Goal: Information Seeking & Learning: Learn about a topic

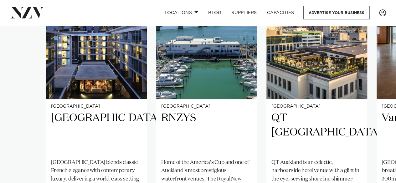
scroll to position [456, 0]
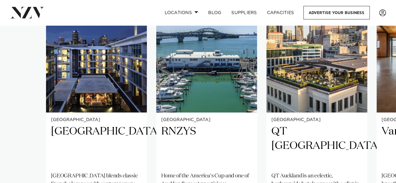
drag, startPoint x: 398, startPoint y: 9, endPoint x: 399, endPoint y: 16, distance: 7.0
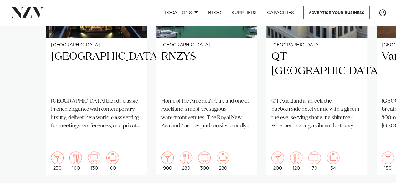
scroll to position [545, 0]
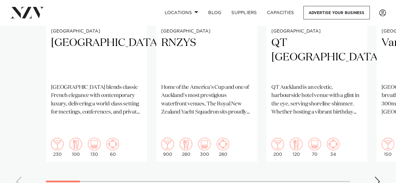
click at [375, 176] on div "Next slide" at bounding box center [377, 181] width 6 height 10
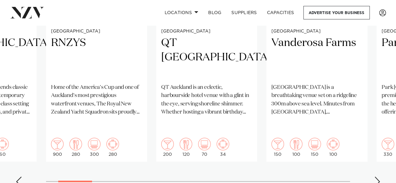
click at [375, 176] on div "Next slide" at bounding box center [377, 181] width 6 height 10
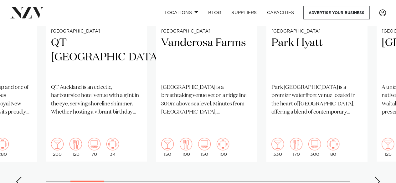
click at [375, 176] on div "Next slide" at bounding box center [377, 181] width 6 height 10
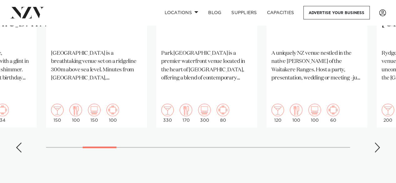
scroll to position [565, 0]
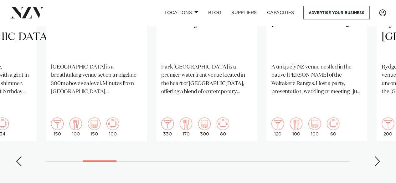
click at [374, 156] on div "Next slide" at bounding box center [377, 161] width 6 height 10
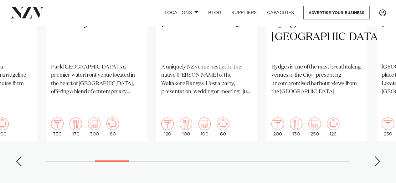
click at [374, 156] on div "Next slide" at bounding box center [377, 161] width 6 height 10
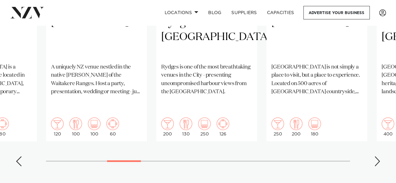
click at [374, 156] on div "Next slide" at bounding box center [377, 161] width 6 height 10
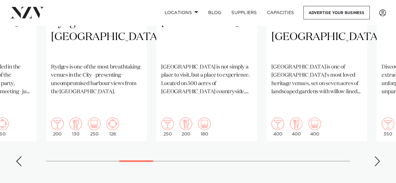
click at [374, 156] on div "Next slide" at bounding box center [377, 161] width 6 height 10
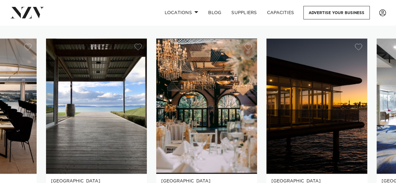
scroll to position [408, 0]
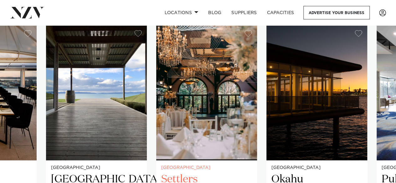
click at [221, 115] on img "9 / 25" at bounding box center [206, 92] width 101 height 135
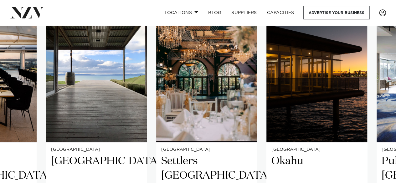
scroll to position [439, 0]
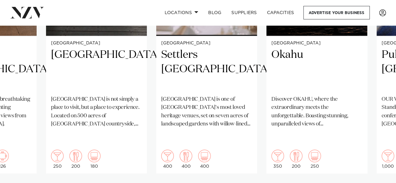
scroll to position [562, 0]
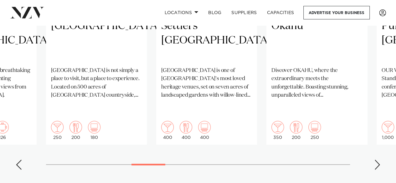
click at [376, 159] on div "Next slide" at bounding box center [377, 164] width 6 height 10
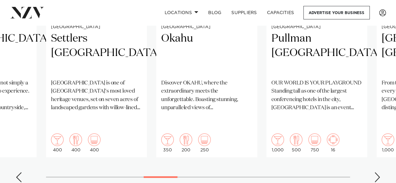
scroll to position [537, 0]
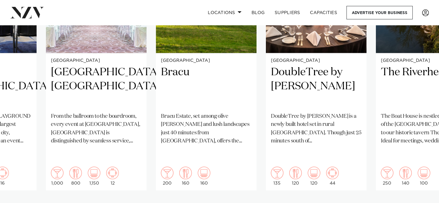
click at [284, 181] on swiper-container "Auckland Sofitel Auckland Viaduct Harbour Sofitel Auckland Viaduct Harbour blen…" at bounding box center [219, 69] width 439 height 303
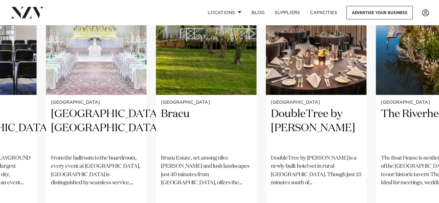
scroll to position [481, 0]
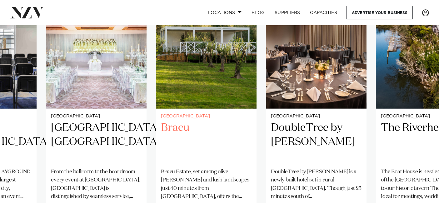
click at [216, 171] on p "Bracu Estate, set among olive groves and lush landscapes just 40 minutes from A…" at bounding box center [206, 184] width 91 height 33
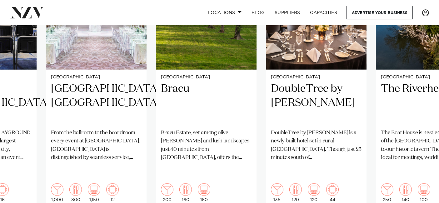
scroll to position [534, 0]
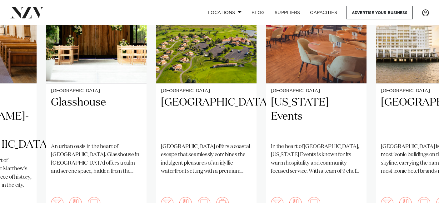
scroll to position [520, 0]
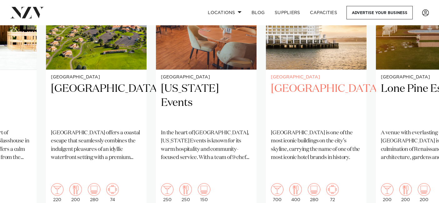
click at [339, 129] on p "[GEOGRAPHIC_DATA] is one of the most iconic buildings on the city’s skyline, ca…" at bounding box center [316, 145] width 91 height 33
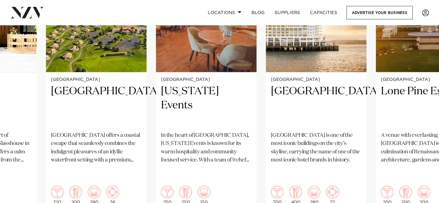
scroll to position [532, 0]
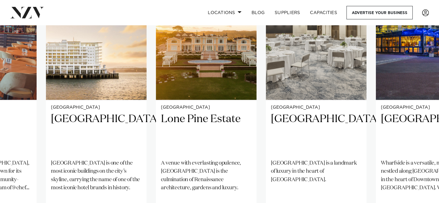
scroll to position [476, 0]
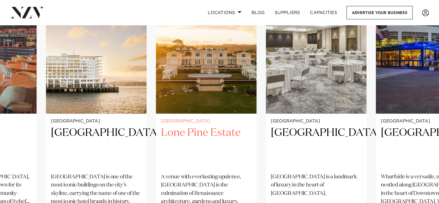
click at [202, 130] on h2 "Lone Pine Estate" at bounding box center [206, 147] width 91 height 42
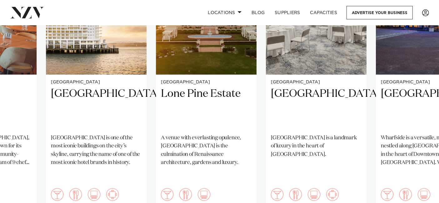
scroll to position [543, 0]
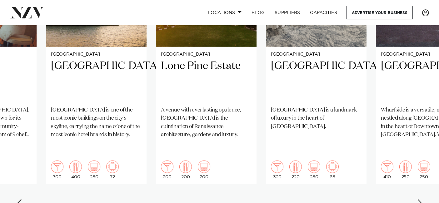
click at [395, 183] on div "Next slide" at bounding box center [420, 204] width 6 height 10
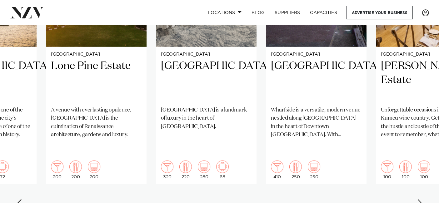
click at [395, 183] on div "Next slide" at bounding box center [420, 204] width 6 height 10
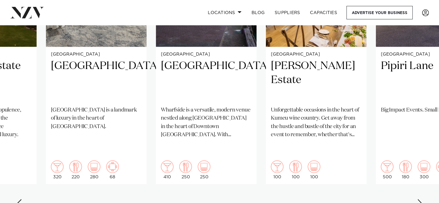
click at [395, 183] on div "Next slide" at bounding box center [420, 204] width 6 height 10
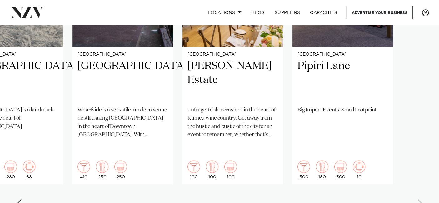
click at [395, 180] on swiper-container "Auckland Sofitel Auckland Viaduct Harbour Sofitel Auckland Viaduct Harbour blen…" at bounding box center [219, 63] width 439 height 303
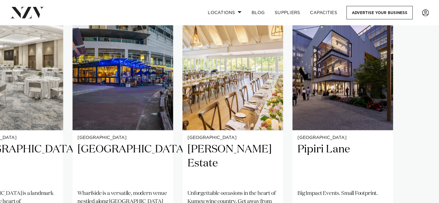
scroll to position [446, 0]
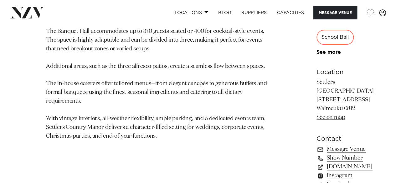
scroll to position [389, 0]
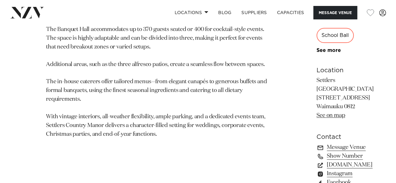
drag, startPoint x: 248, startPoint y: 61, endPoint x: 286, endPoint y: 73, distance: 39.3
click at [316, 76] on p "Settlers Country Manor 81 Waimauku Station Rd Waimauku 0812 See on map" at bounding box center [344, 97] width 57 height 43
click at [316, 113] on link "See on map" at bounding box center [330, 116] width 28 height 6
click at [200, 88] on p "The Banquet Hall accommodates up to 370 guests seated or 400 for cocktail-style…" at bounding box center [159, 81] width 226 height 113
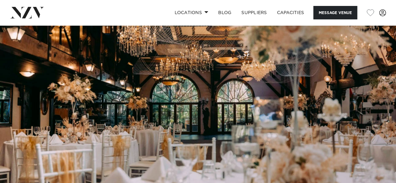
scroll to position [0, 0]
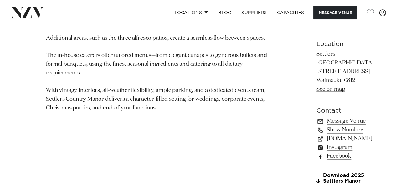
scroll to position [413, 0]
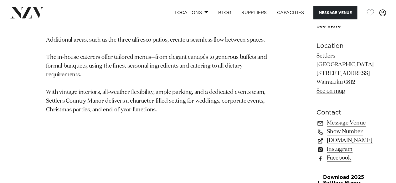
click at [316, 136] on link "www.settlerscountrymanor.co.nz" at bounding box center [344, 140] width 57 height 9
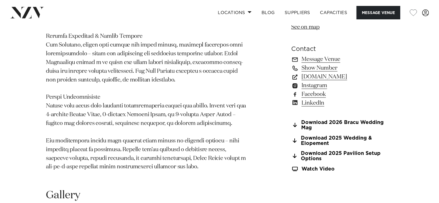
scroll to position [488, 0]
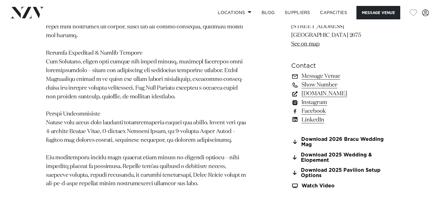
click at [320, 89] on link "[DOMAIN_NAME]" at bounding box center [342, 93] width 102 height 9
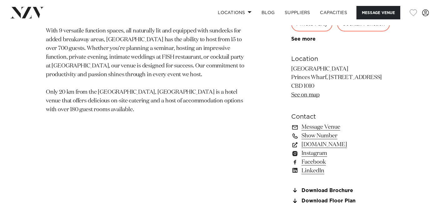
scroll to position [379, 0]
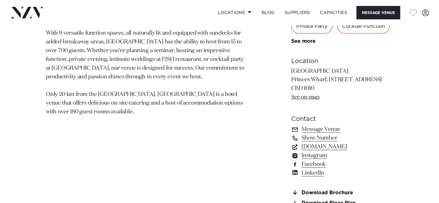
click at [333, 146] on link "[DOMAIN_NAME]" at bounding box center [342, 147] width 102 height 9
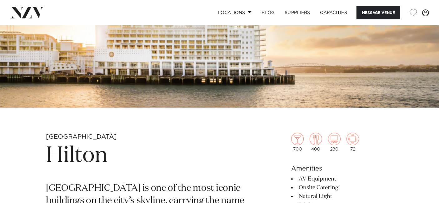
scroll to position [114, 0]
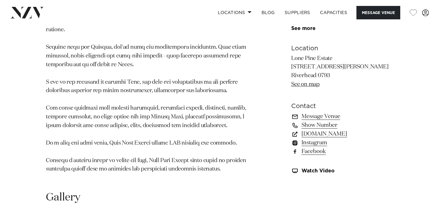
scroll to position [406, 0]
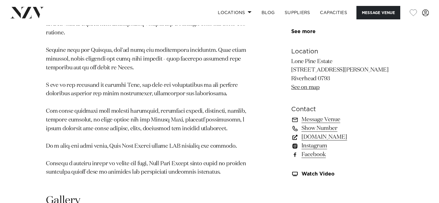
click at [326, 133] on link "lonepineestate.co.nz" at bounding box center [342, 137] width 102 height 9
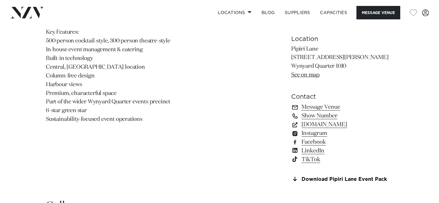
scroll to position [406, 0]
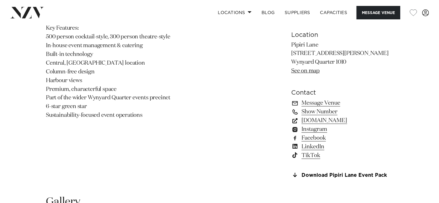
click at [317, 119] on link "[DOMAIN_NAME]" at bounding box center [342, 120] width 102 height 9
